Goal: Find contact information: Find contact information

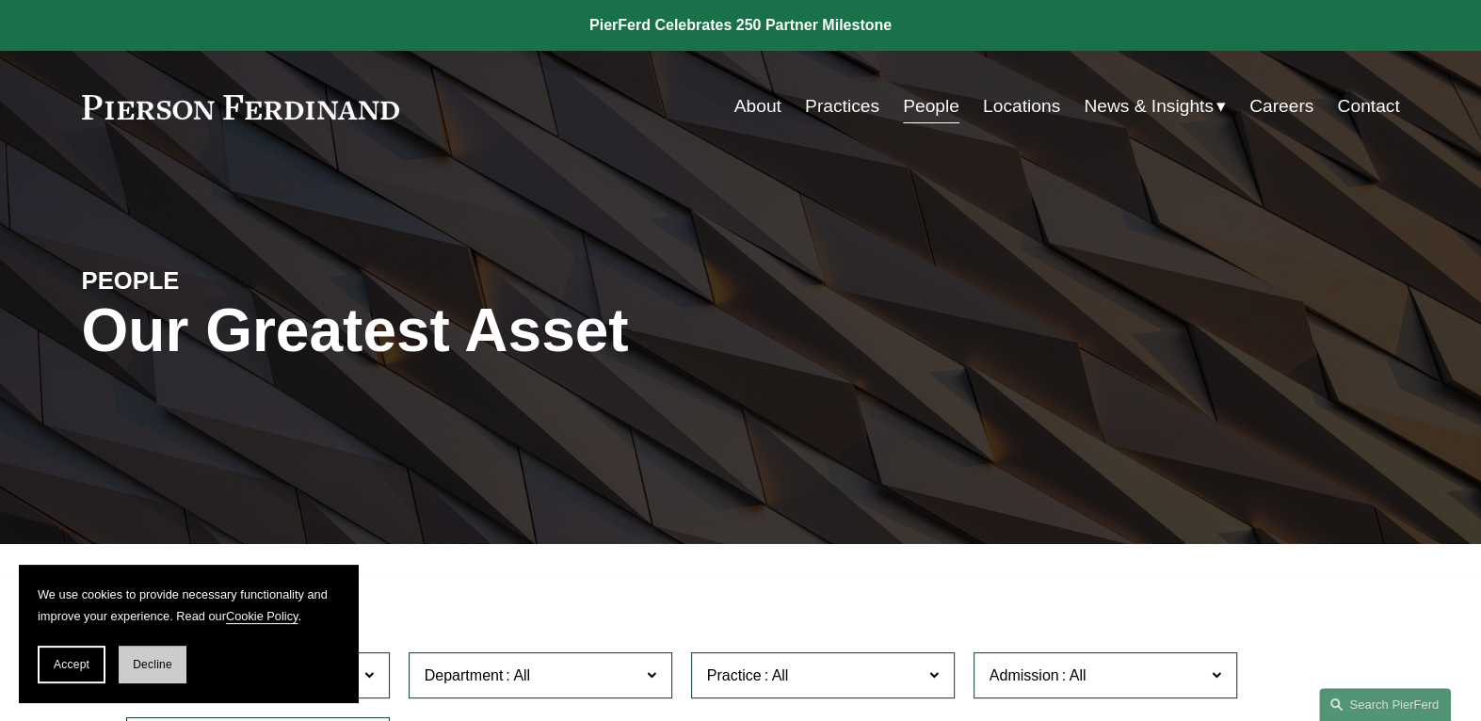
drag, startPoint x: 138, startPoint y: 668, endPoint x: 209, endPoint y: 644, distance: 74.7
click at [139, 668] on span "Decline" at bounding box center [153, 664] width 40 height 13
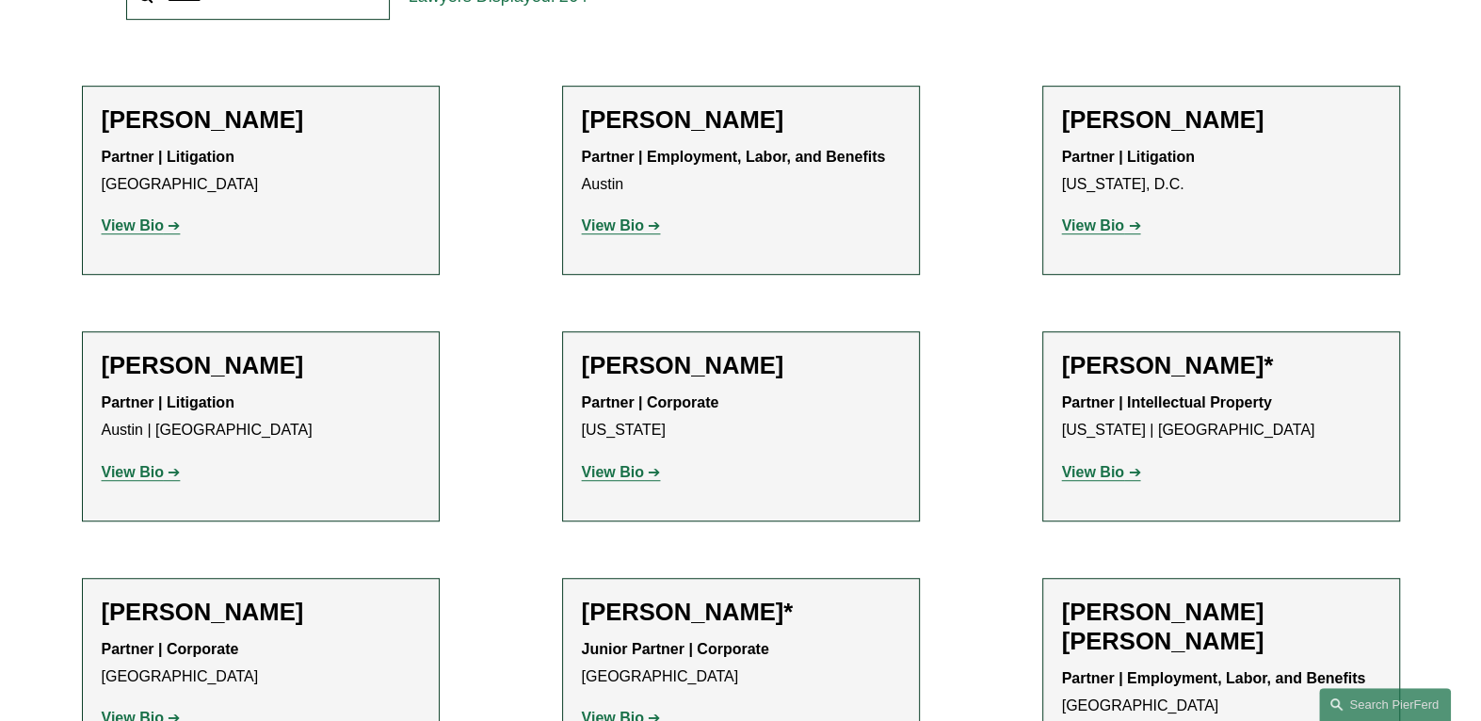
scroll to position [847, 0]
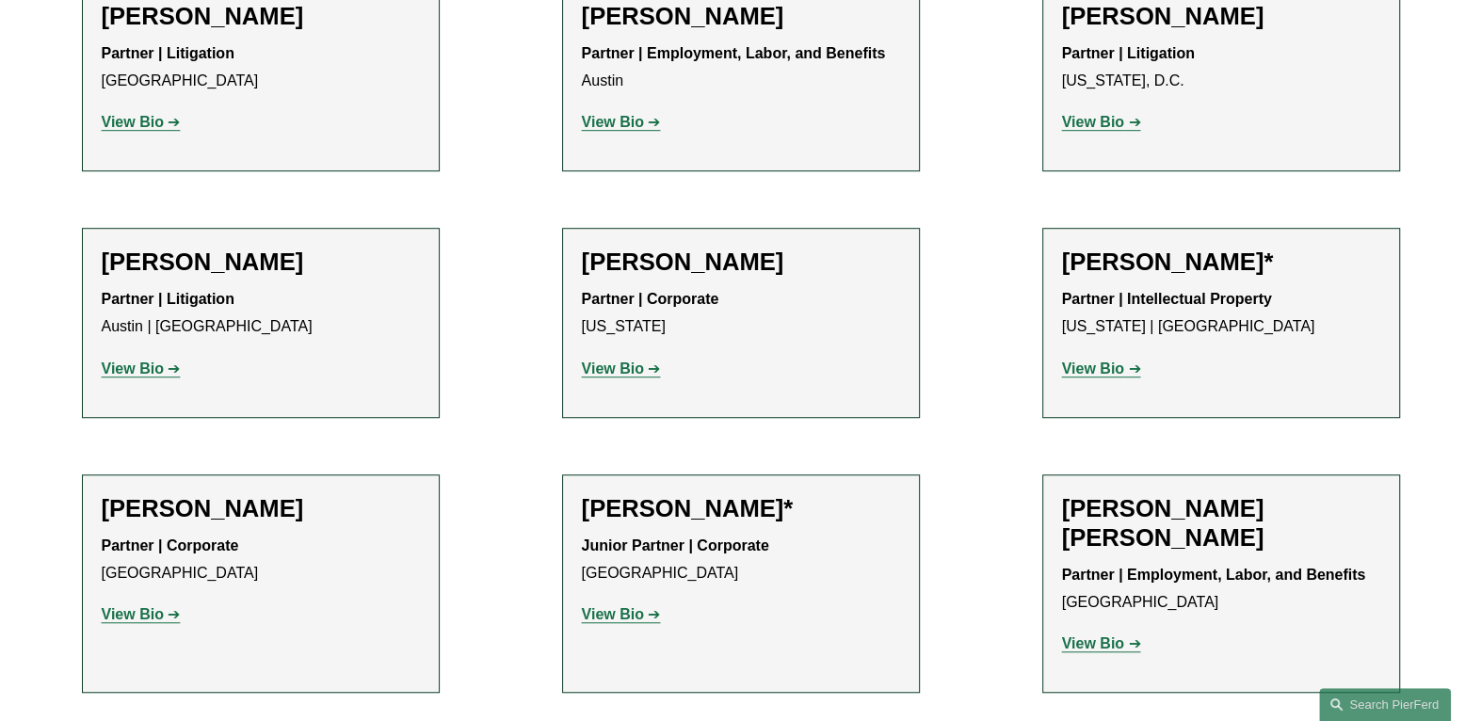
click at [158, 128] on strong "View Bio" at bounding box center [133, 122] width 62 height 16
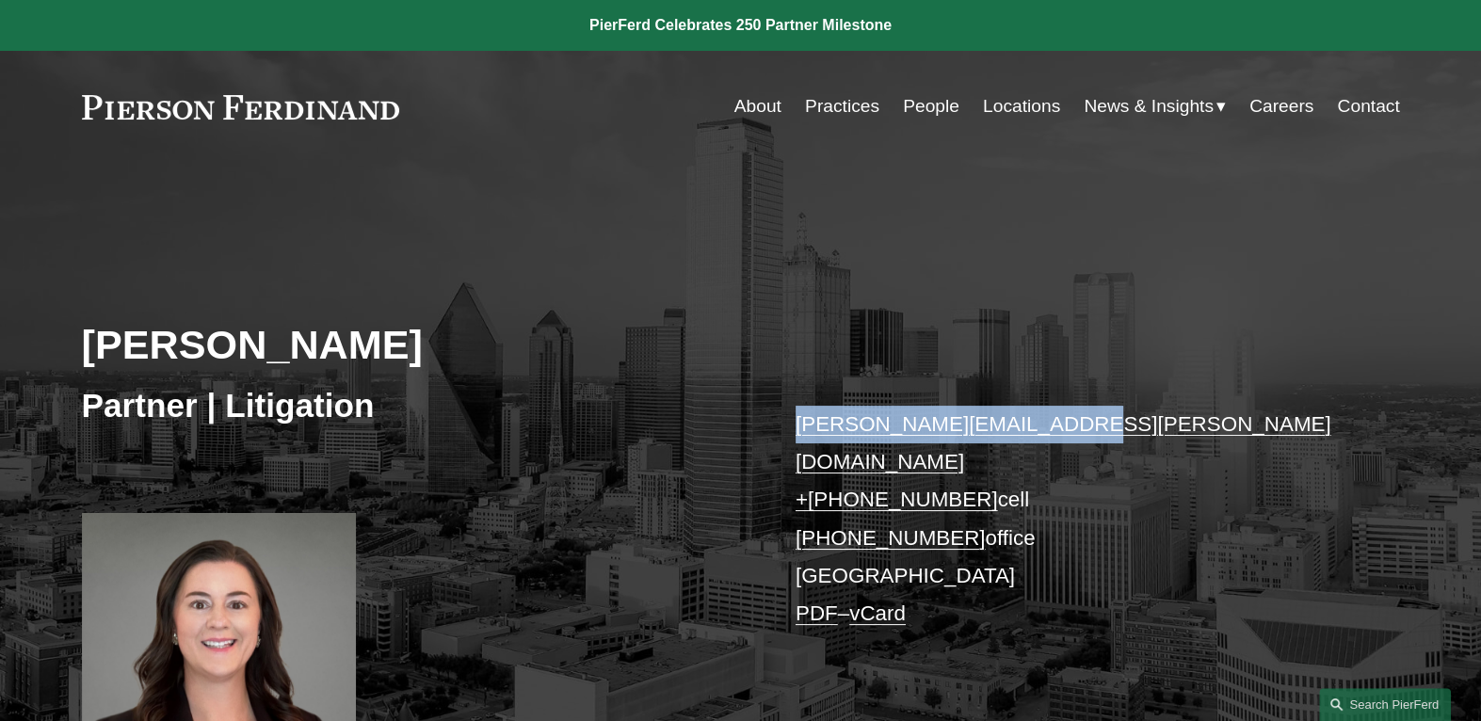
drag, startPoint x: 1067, startPoint y: 428, endPoint x: 797, endPoint y: 420, distance: 269.3
click at [797, 420] on p "katie.ackels@pierferd.com + 1.512.663.2641 cell +1.469.547.0588 office Dallas P…" at bounding box center [1069, 520] width 549 height 228
copy link "katie.ackels@pierferd.com"
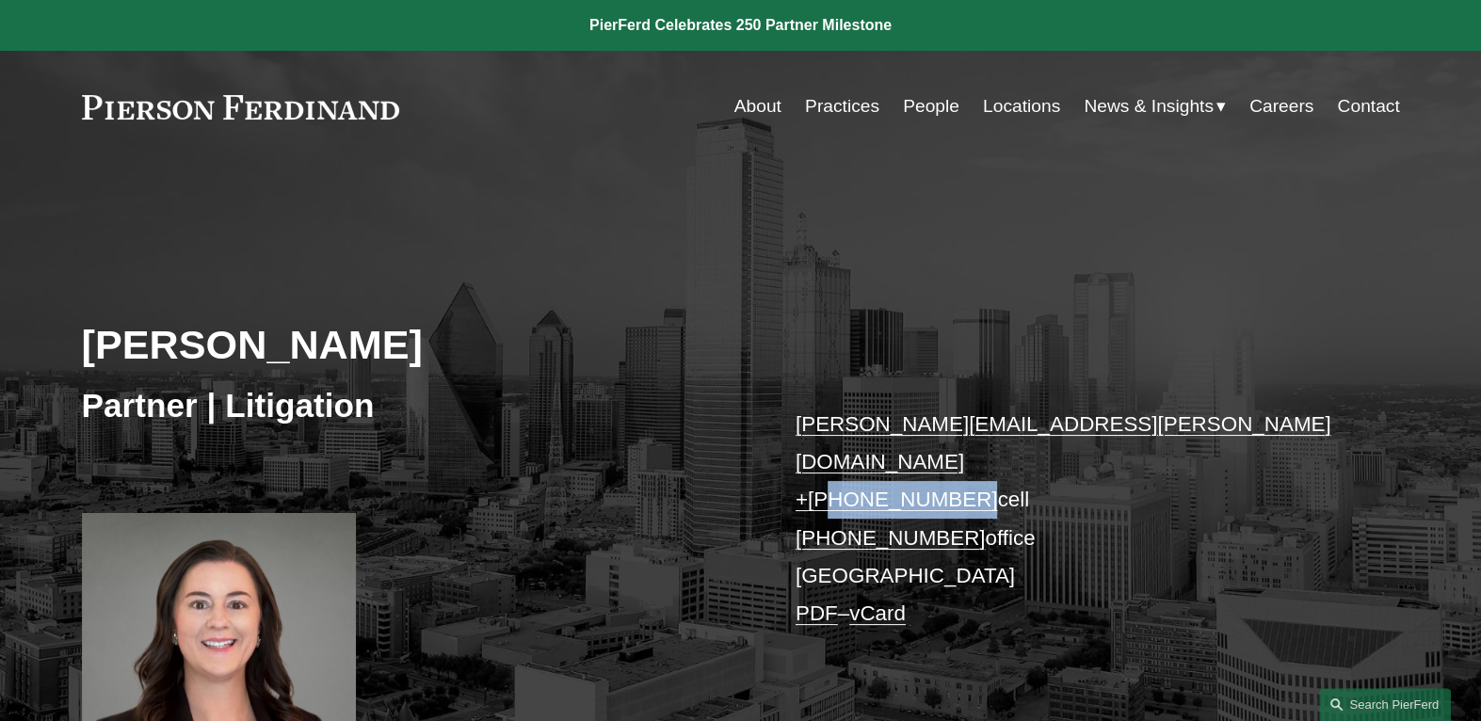
drag, startPoint x: 945, startPoint y: 461, endPoint x: 830, endPoint y: 465, distance: 114.9
click at [830, 465] on p "katie.ackels@pierferd.com + 1.512.663.2641 cell +1.469.547.0588 office Dallas P…" at bounding box center [1069, 520] width 549 height 228
copy link "512.663.2641"
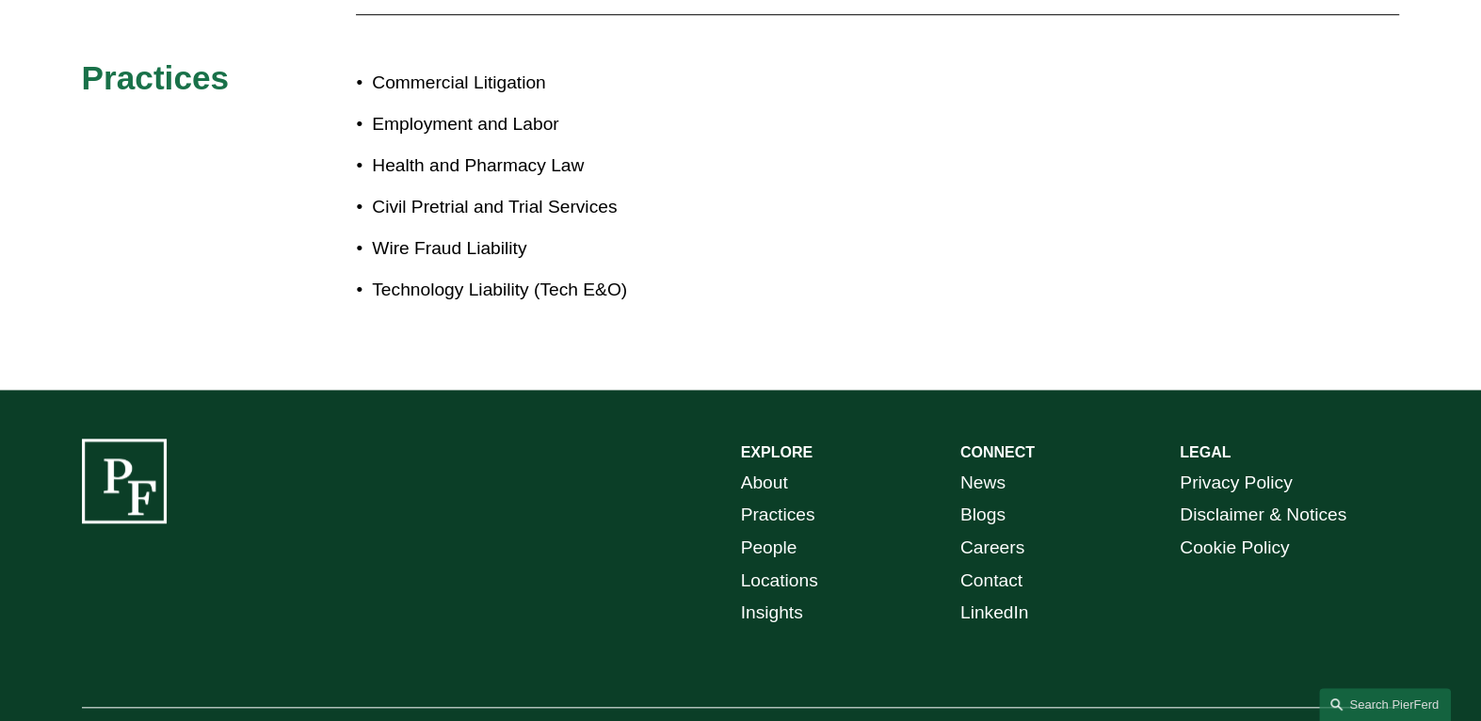
scroll to position [1156, 0]
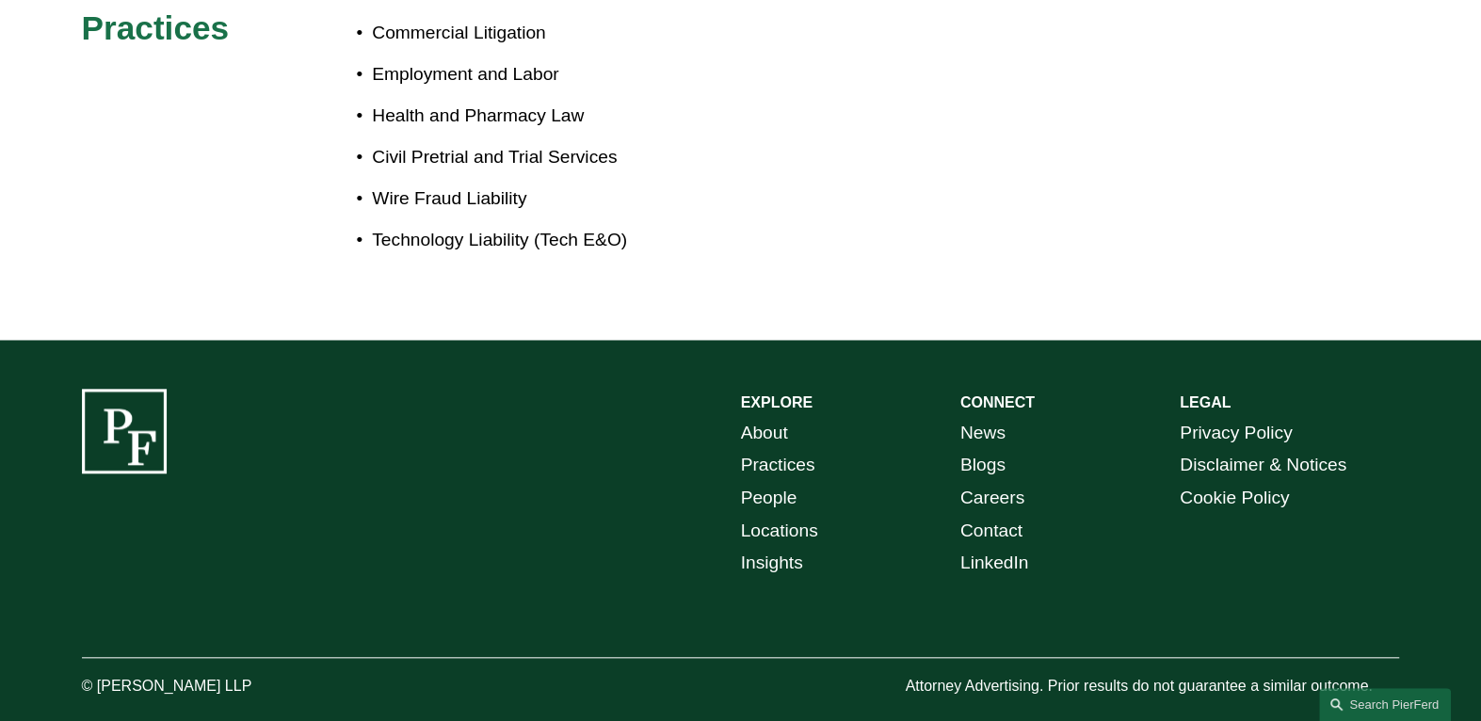
click at [807, 515] on link "Locations" at bounding box center [779, 531] width 77 height 33
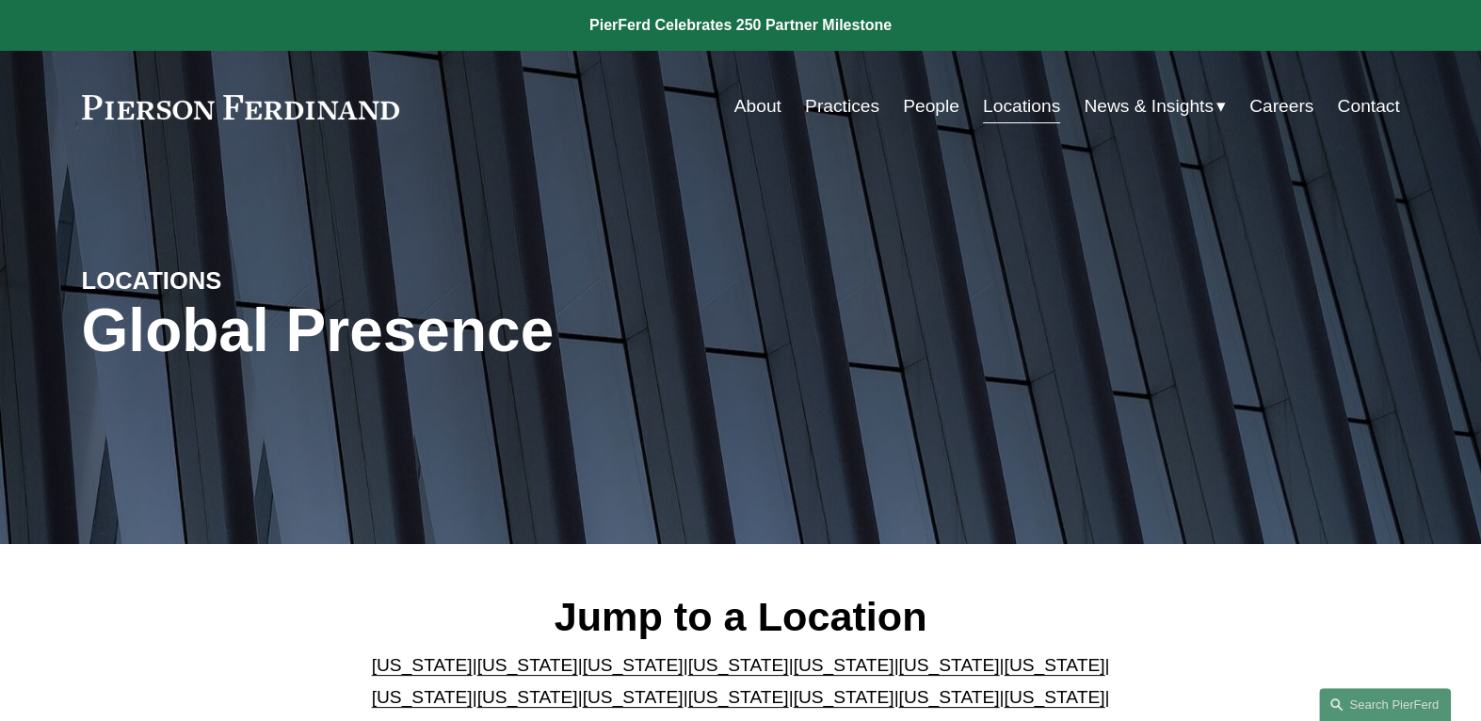
click at [398, 670] on link "[US_STATE]" at bounding box center [422, 665] width 101 height 20
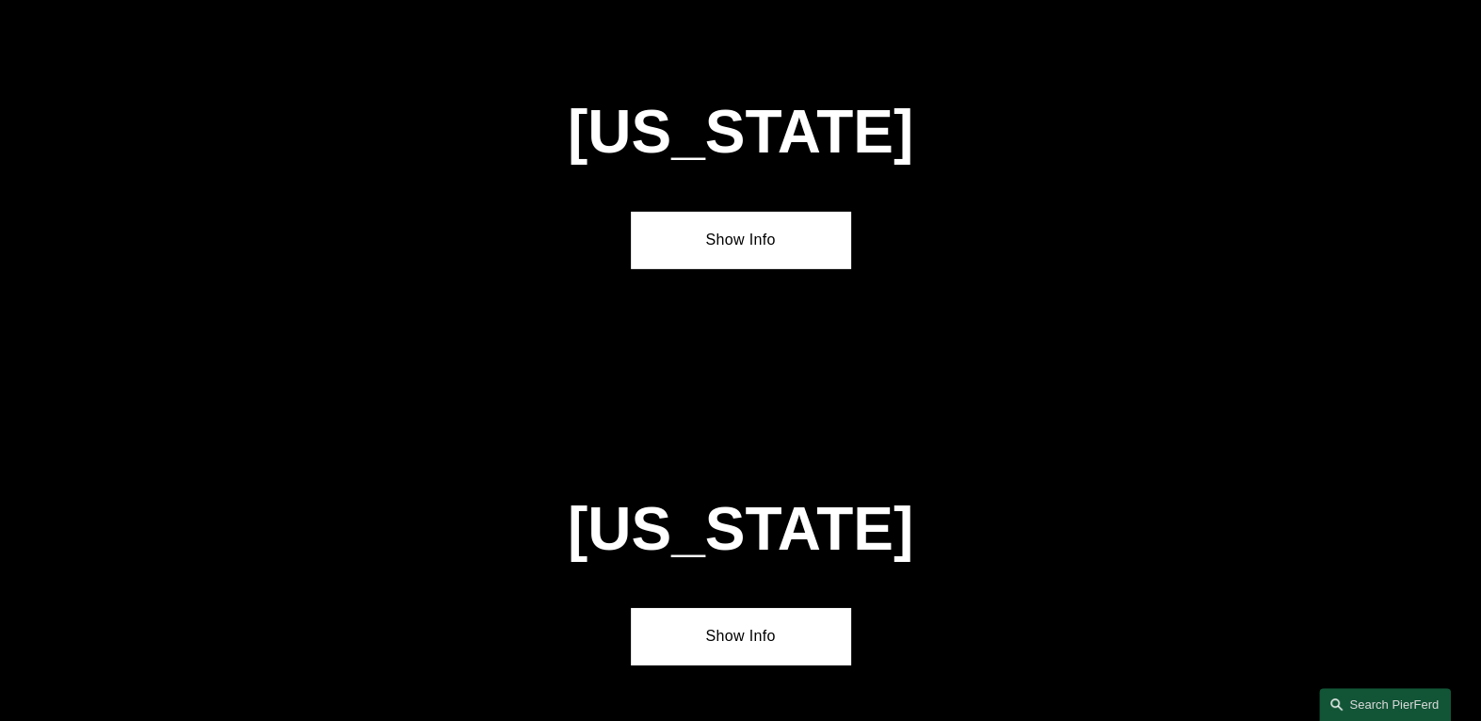
scroll to position [4389, 0]
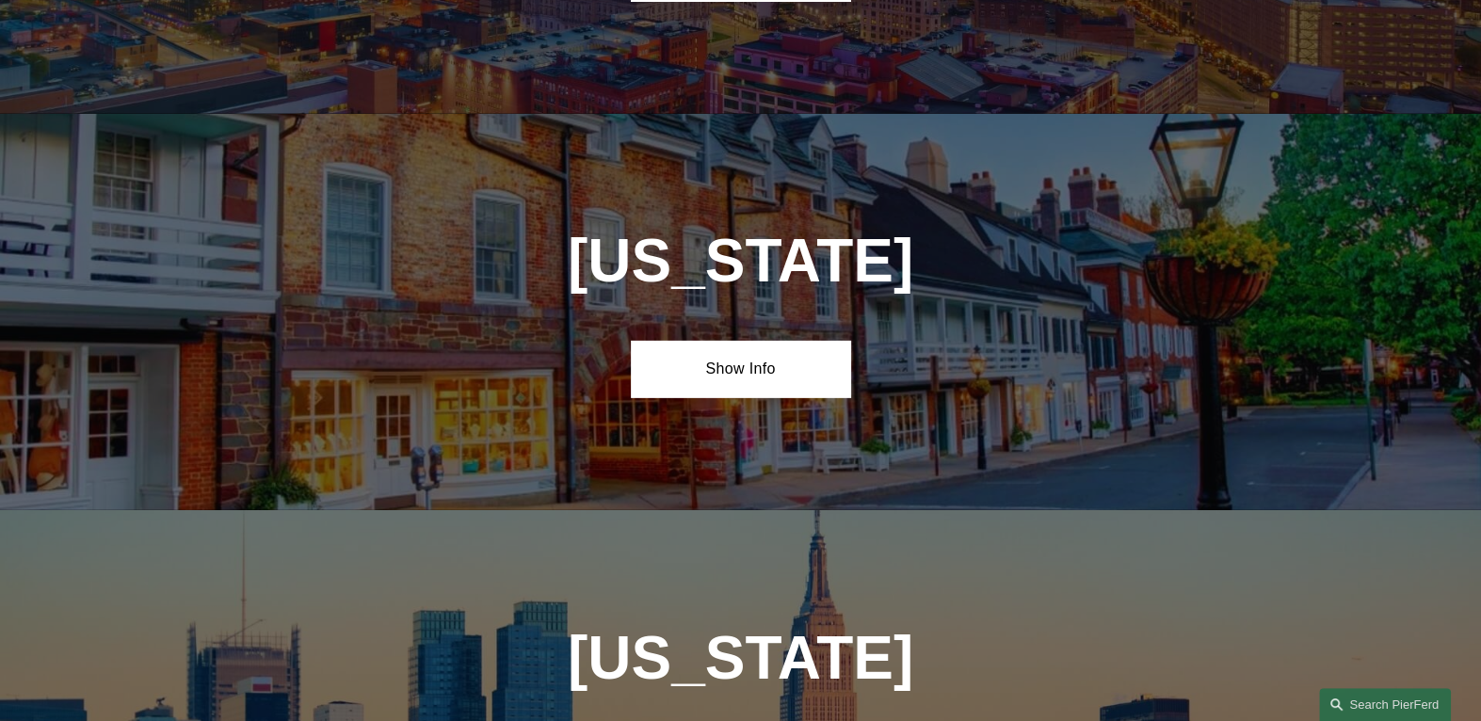
drag, startPoint x: 748, startPoint y: 662, endPoint x: 743, endPoint y: 650, distance: 12.6
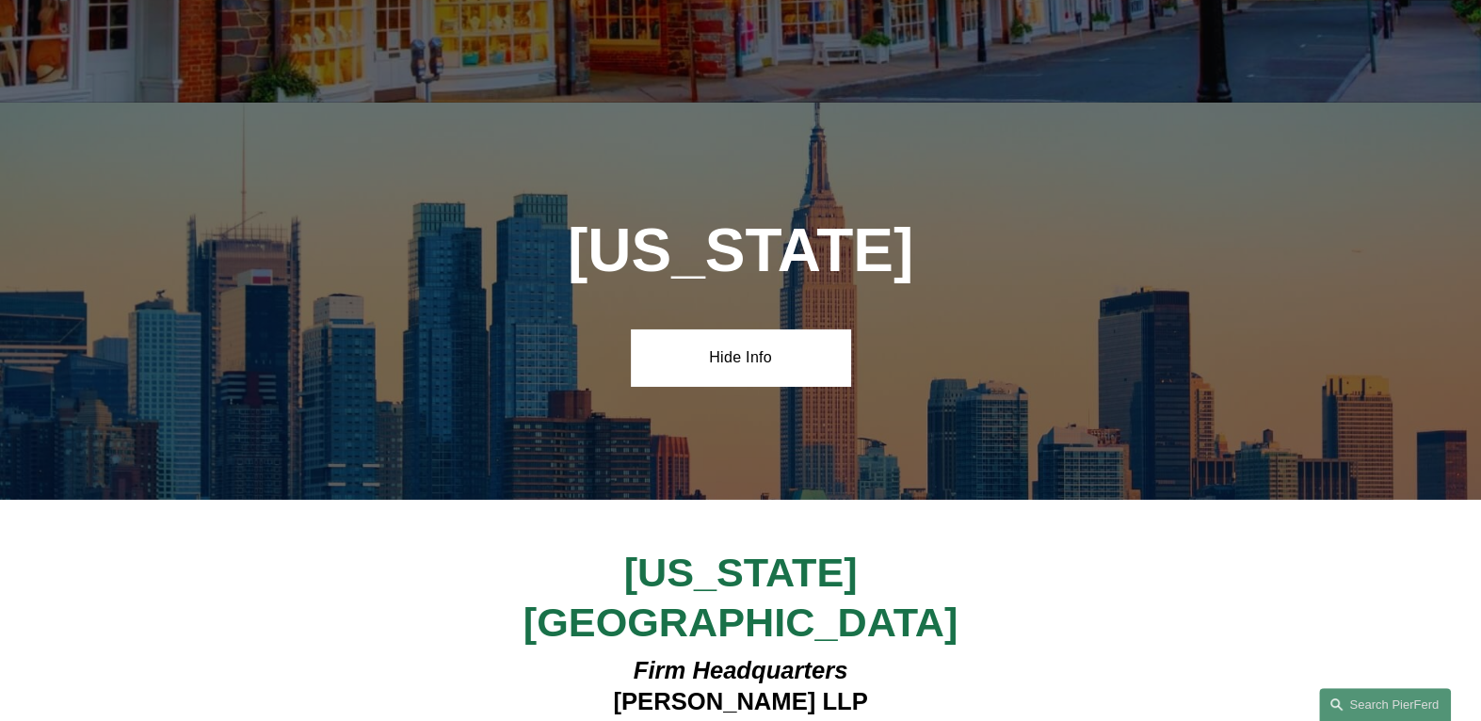
scroll to position [4954, 0]
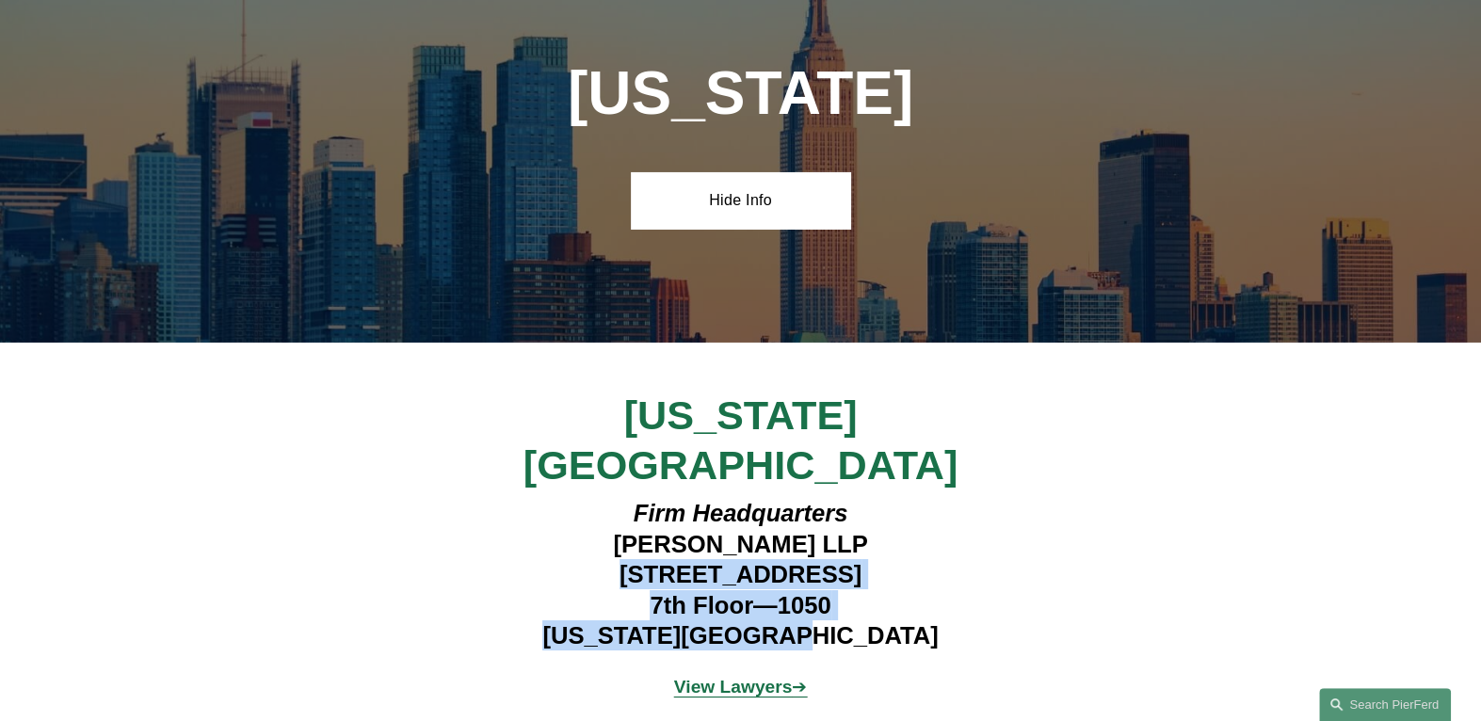
drag, startPoint x: 622, startPoint y: 410, endPoint x: 860, endPoint y: 473, distance: 246.1
click at [860, 498] on h4 "Firm Headquarters Pierson Ferdinand LLP 1270 Avenue of the Americas 7th Floor—1…" at bounding box center [740, 574] width 549 height 152
click at [804, 677] on span "View Lawyers ➔" at bounding box center [741, 687] width 134 height 20
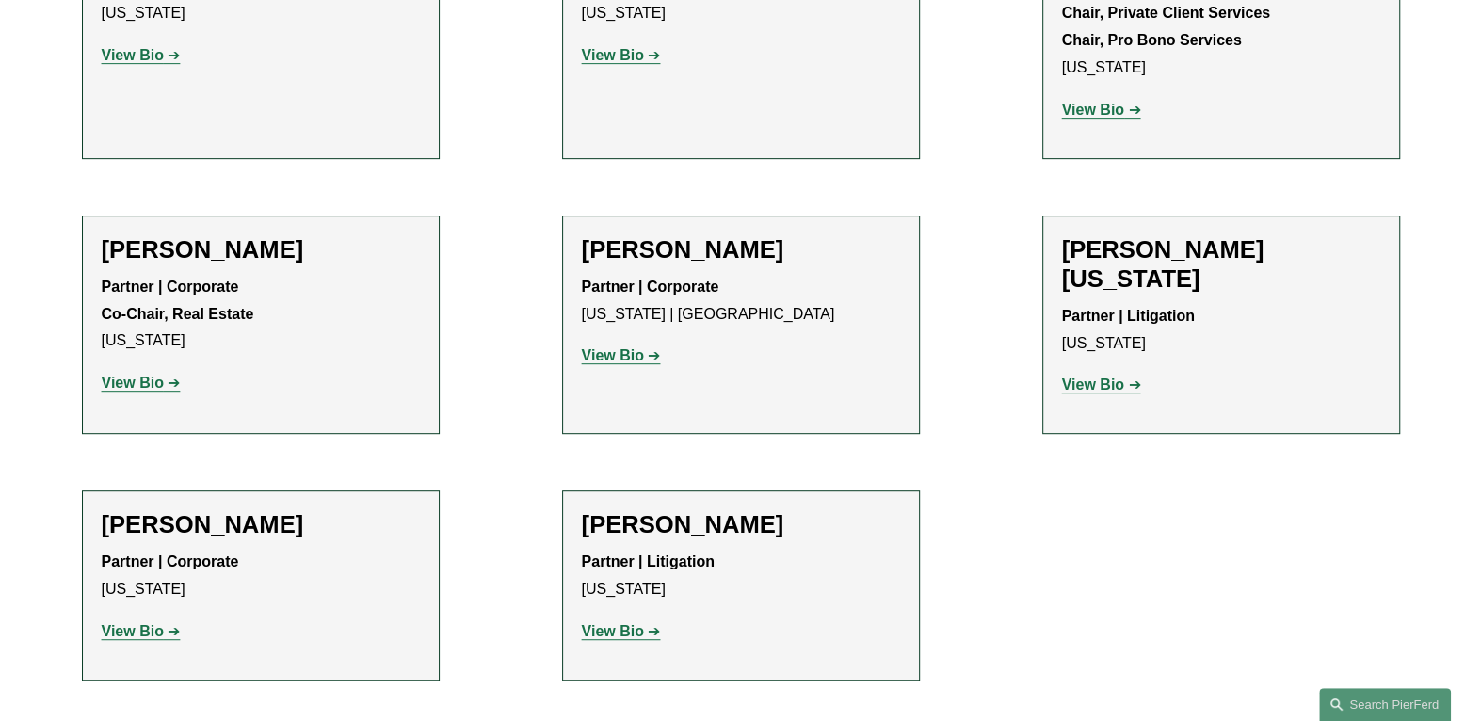
scroll to position [6131, 0]
